Goal: Transaction & Acquisition: Book appointment/travel/reservation

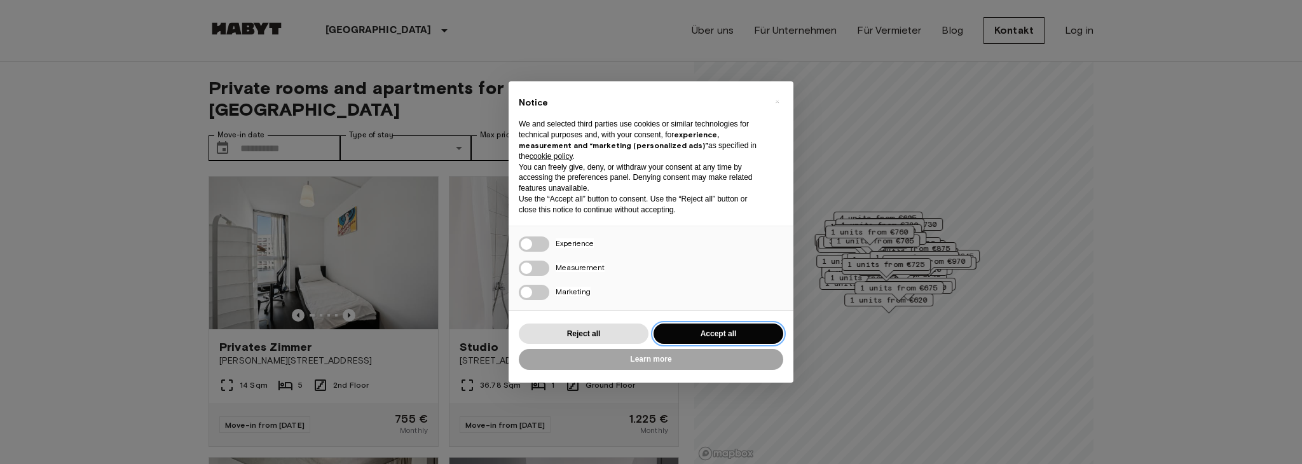
click at [719, 331] on button "Accept all" at bounding box center [718, 334] width 130 height 21
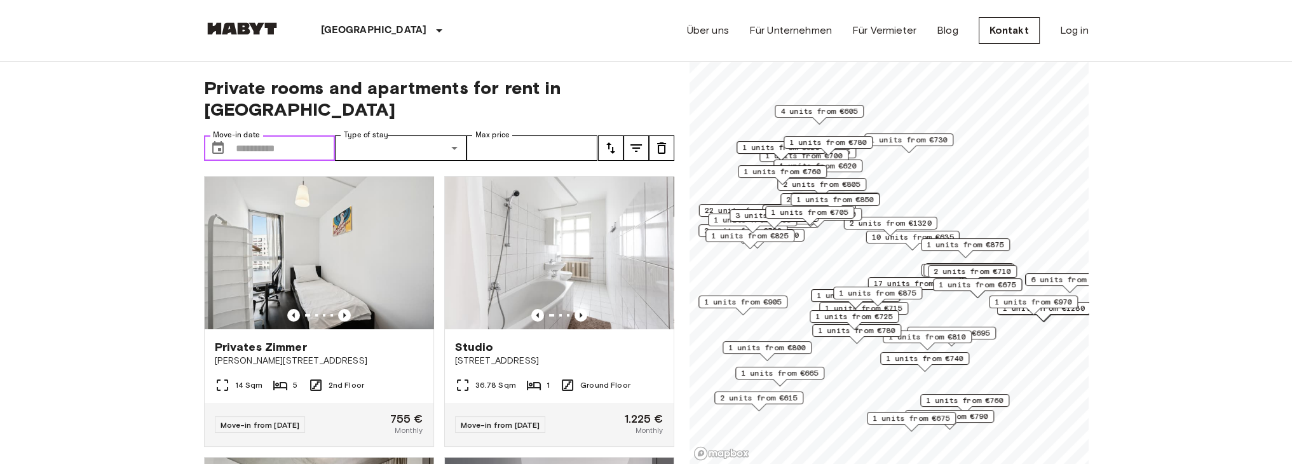
click at [282, 135] on input "Move-in date" at bounding box center [286, 147] width 100 height 25
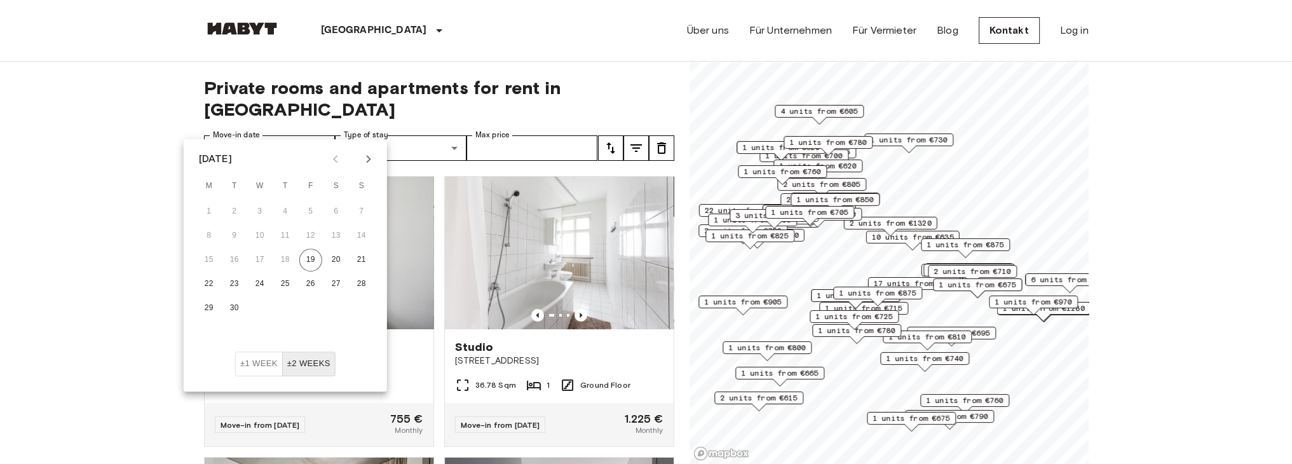
click at [374, 161] on icon "Next month" at bounding box center [368, 158] width 15 height 15
click at [283, 212] on button "1" at bounding box center [285, 211] width 23 height 23
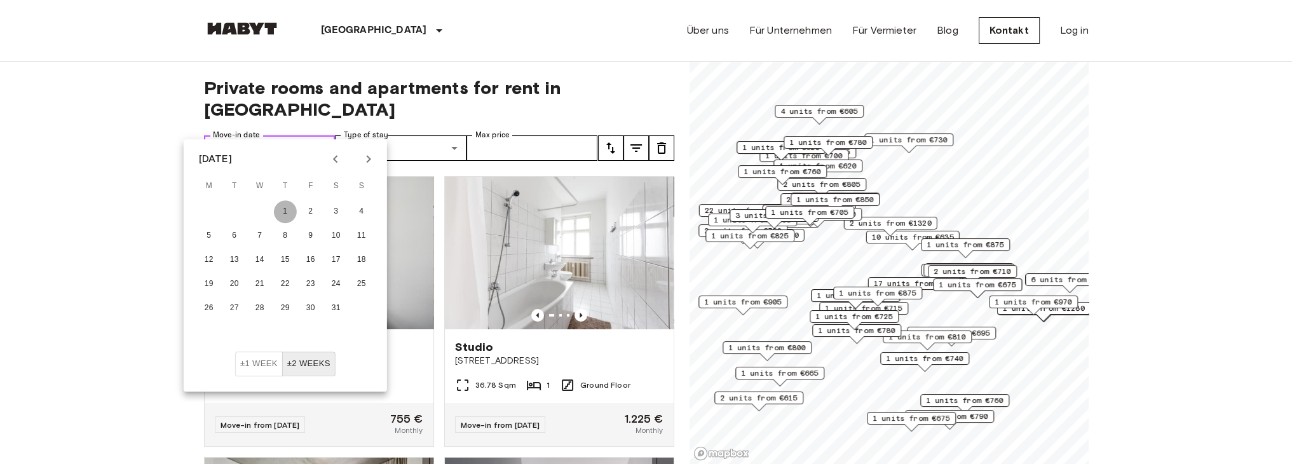
type input "**********"
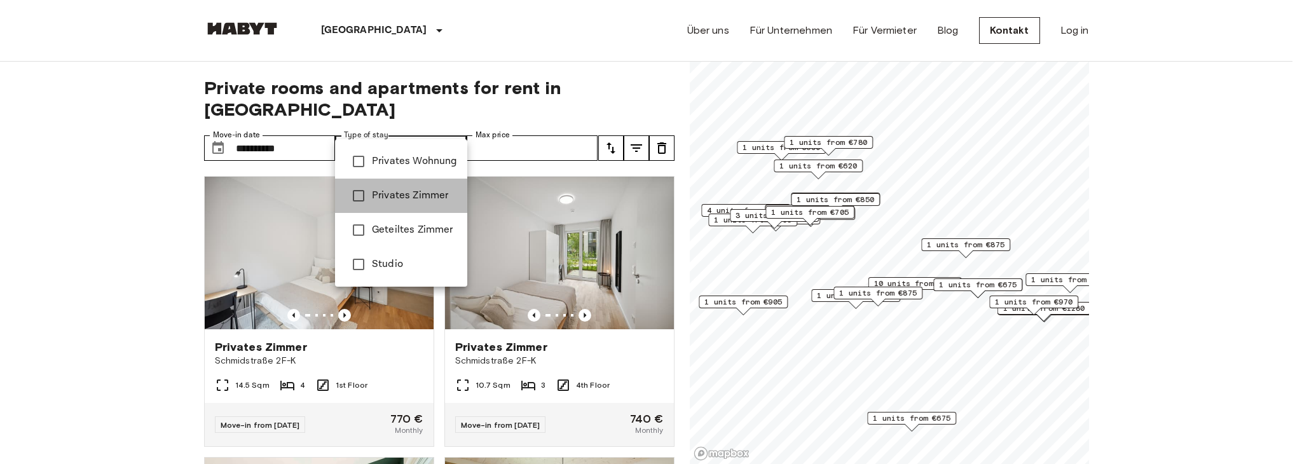
click at [407, 191] on span "Privates Zimmer" at bounding box center [414, 195] width 85 height 15
type input "**********"
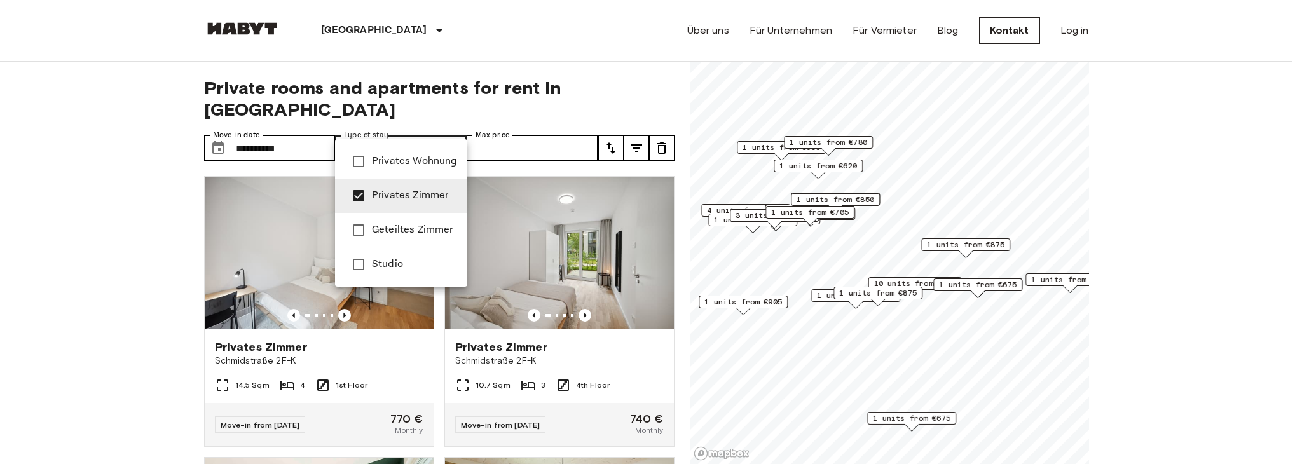
click at [639, 91] on div at bounding box center [651, 232] width 1302 height 464
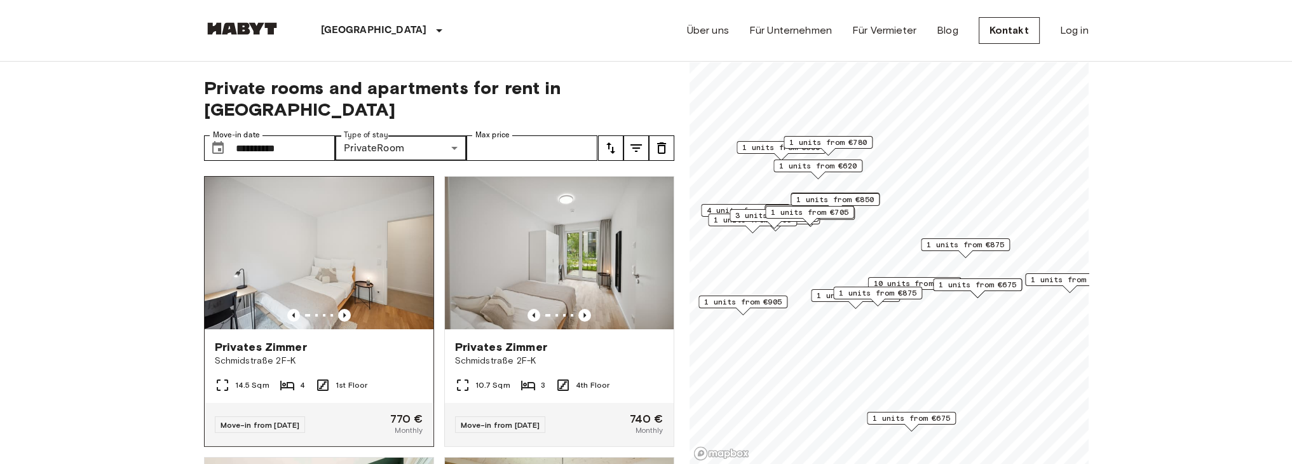
click at [301, 274] on img at bounding box center [319, 253] width 229 height 153
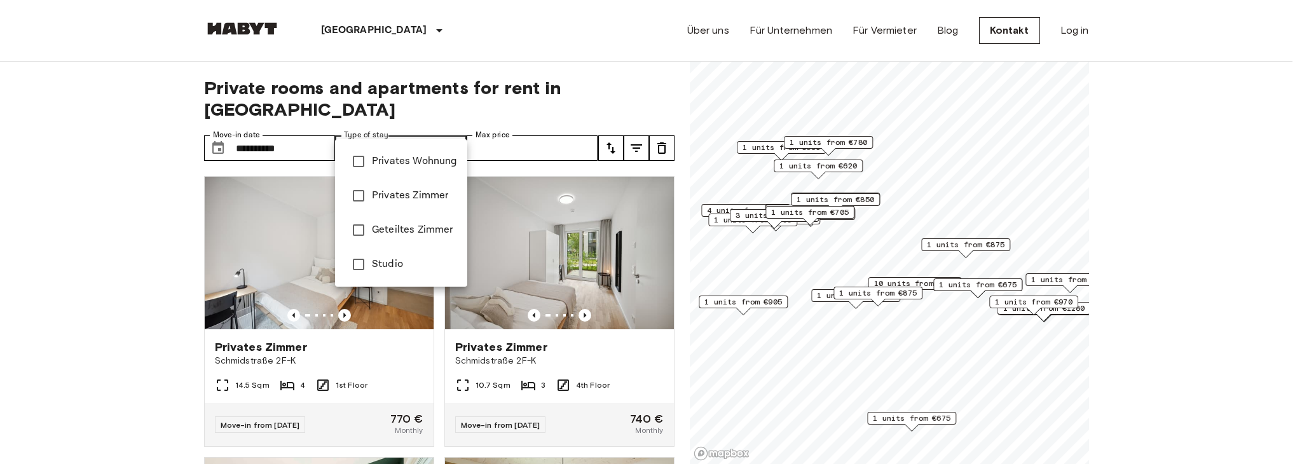
click at [117, 177] on div at bounding box center [651, 232] width 1302 height 464
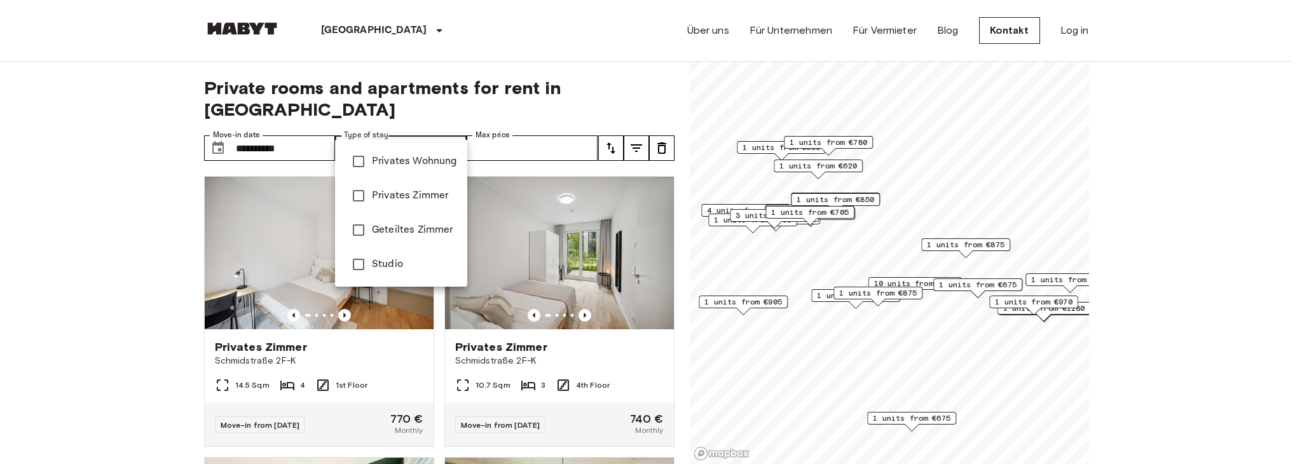
click at [398, 190] on span "Privates Zimmer" at bounding box center [414, 195] width 85 height 15
type input "**********"
click at [140, 174] on div at bounding box center [651, 232] width 1302 height 464
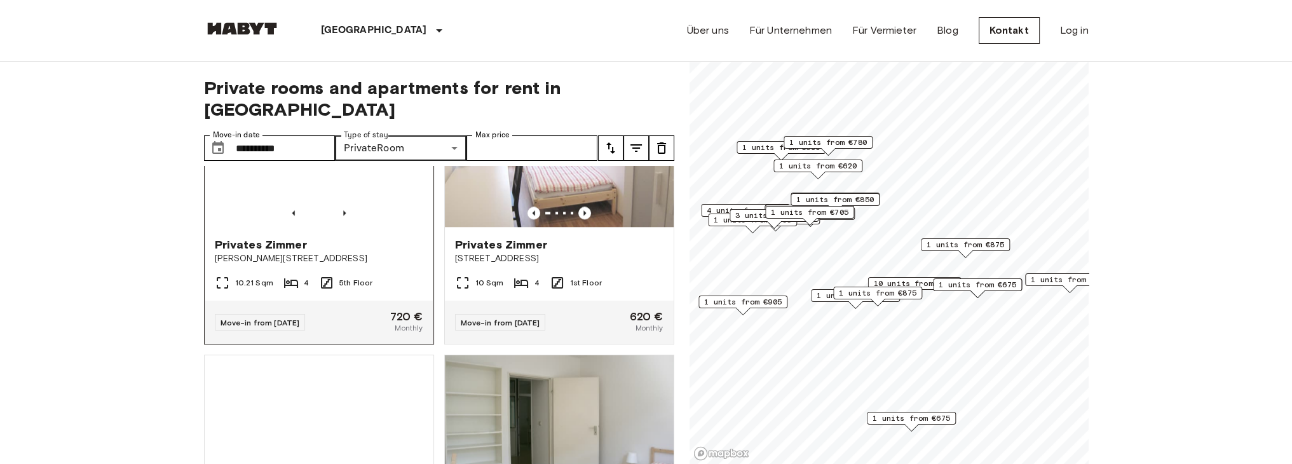
scroll to position [2098, 0]
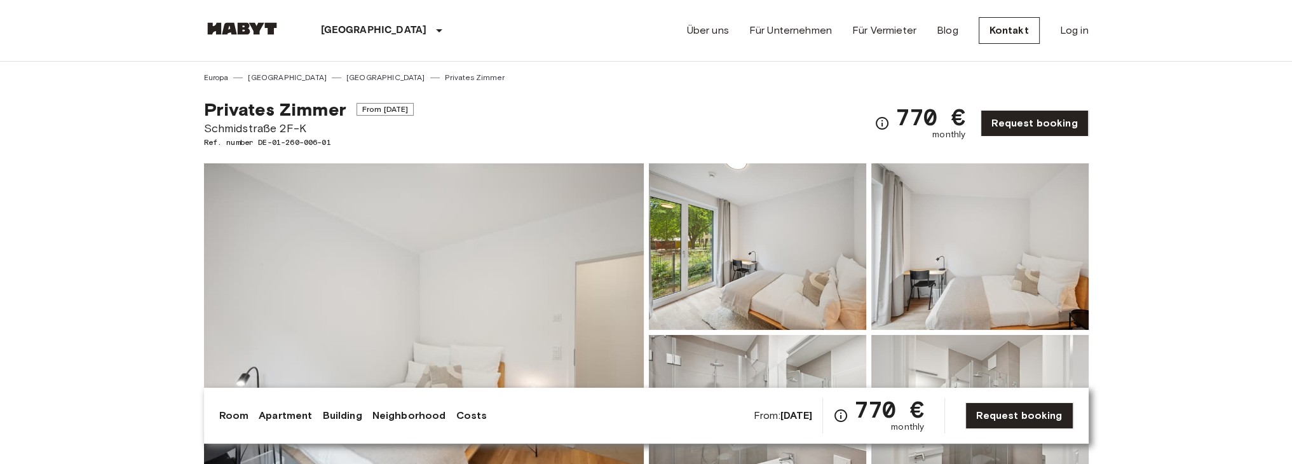
click at [308, 280] on img at bounding box center [424, 332] width 440 height 338
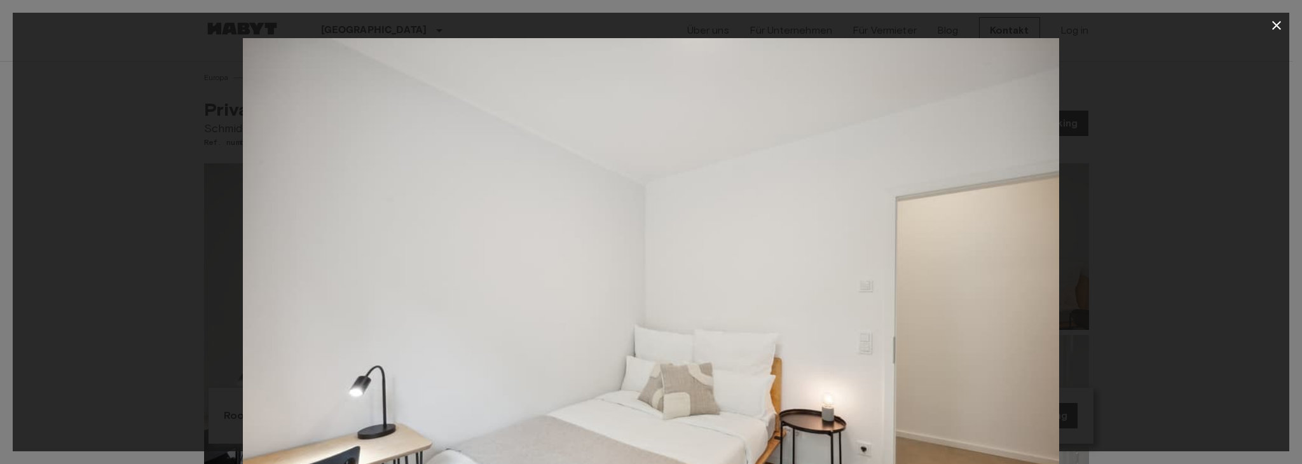
click at [1135, 217] on div at bounding box center [651, 310] width 1276 height 544
click at [1274, 24] on icon "button" at bounding box center [1276, 25] width 15 height 15
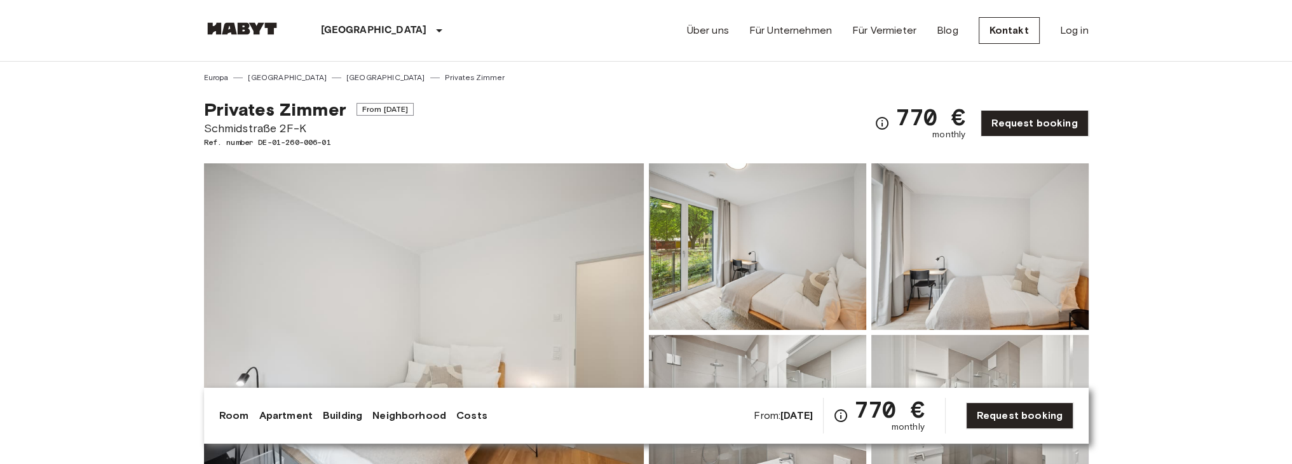
click at [781, 227] on img at bounding box center [757, 246] width 217 height 167
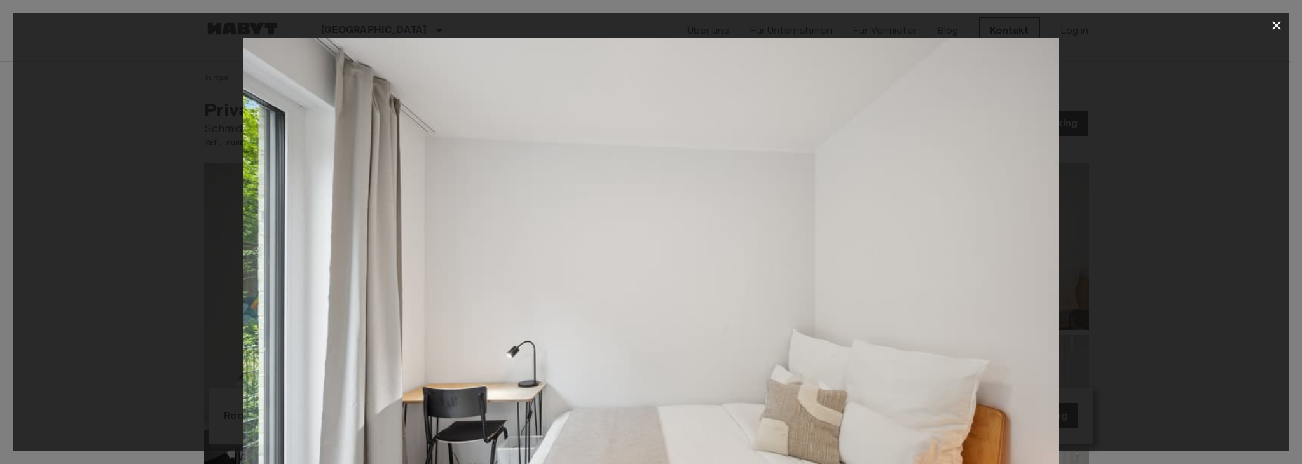
click at [764, 235] on img at bounding box center [651, 310] width 816 height 544
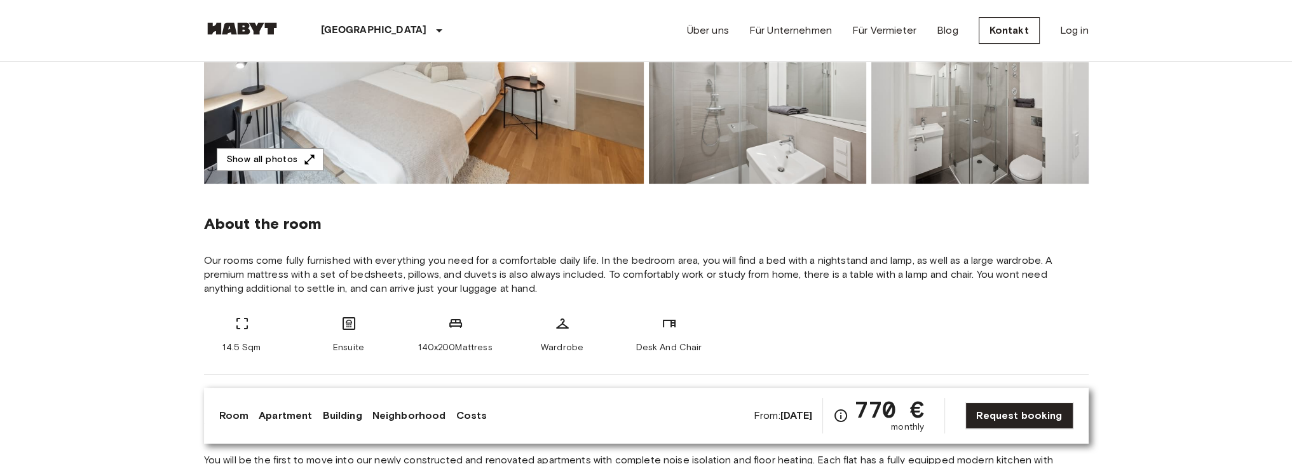
scroll to position [572, 0]
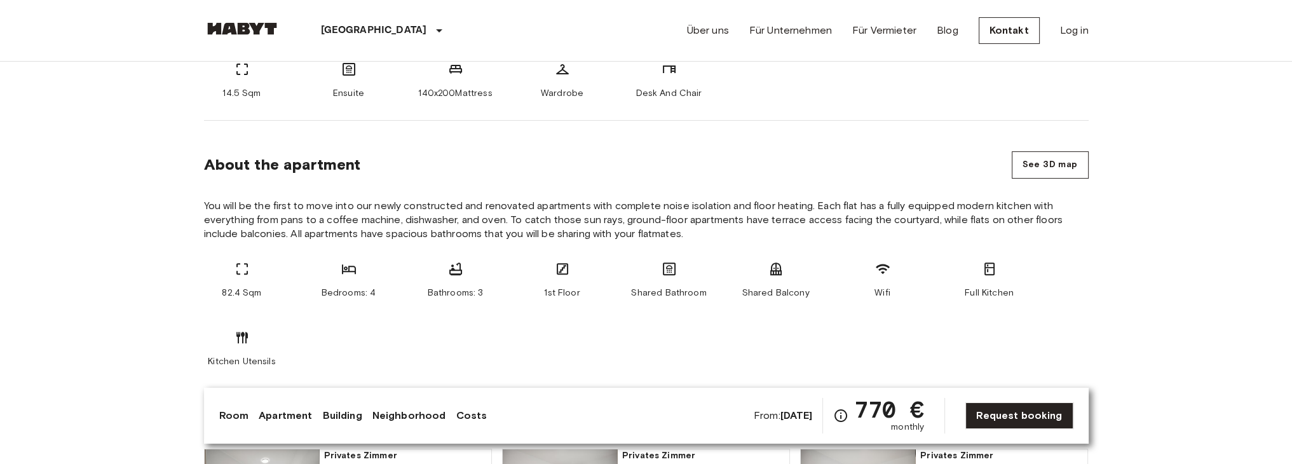
click at [468, 420] on link "Costs" at bounding box center [471, 415] width 31 height 15
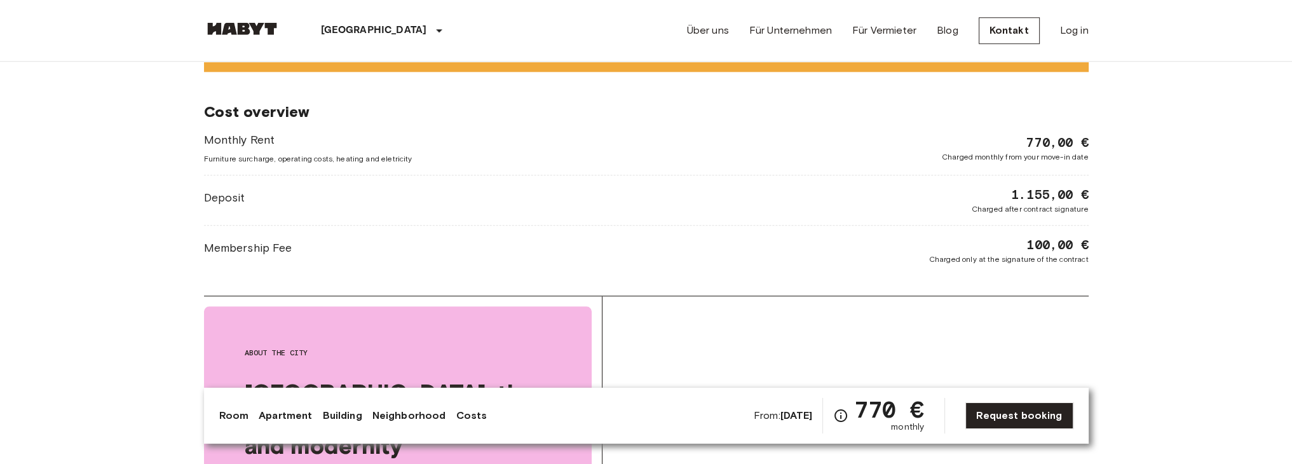
scroll to position [1978, 0]
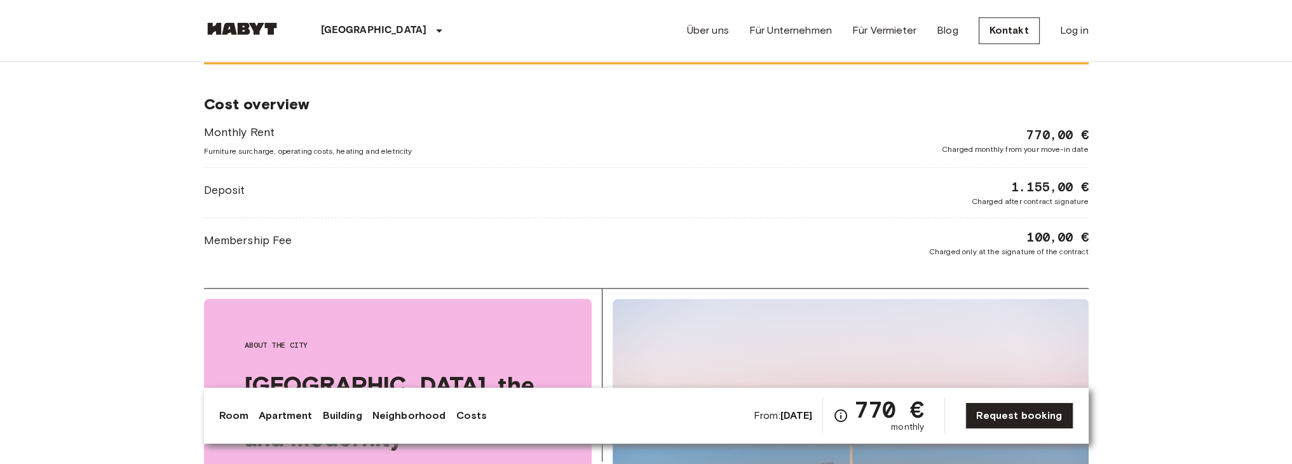
click at [1022, 185] on span "1.155,00 €" at bounding box center [1050, 187] width 78 height 18
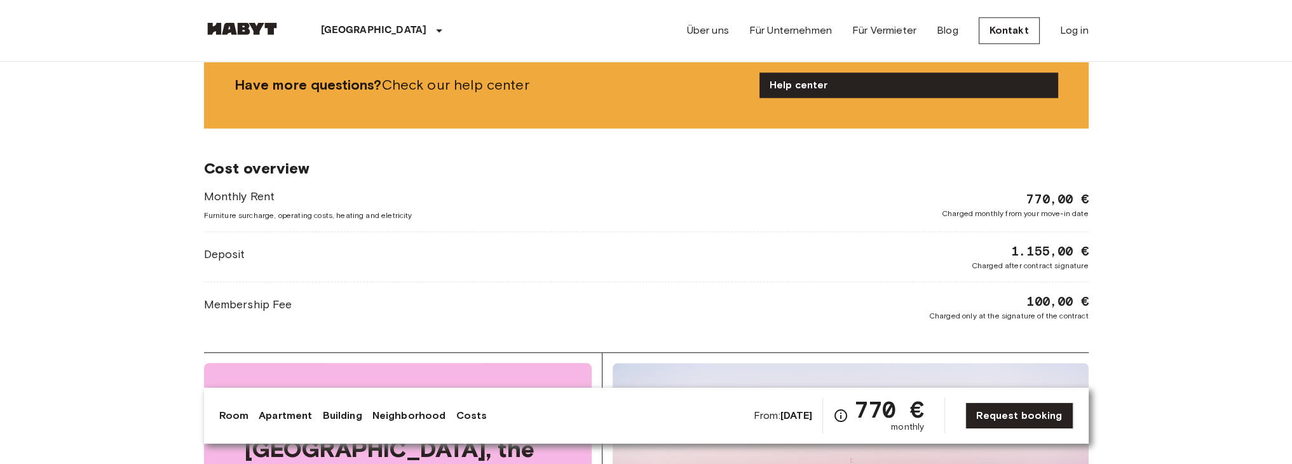
scroll to position [1915, 0]
drag, startPoint x: 764, startPoint y: 50, endPoint x: 778, endPoint y: 59, distance: 16.6
